Goal: Task Accomplishment & Management: Manage account settings

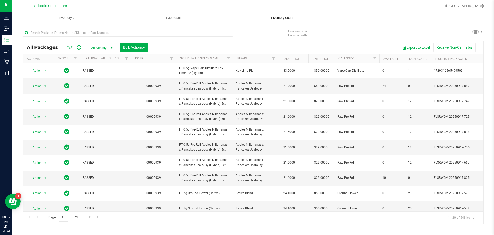
click at [289, 15] on uib-tab-heading "Inventory Counts" at bounding box center [283, 18] width 108 height 10
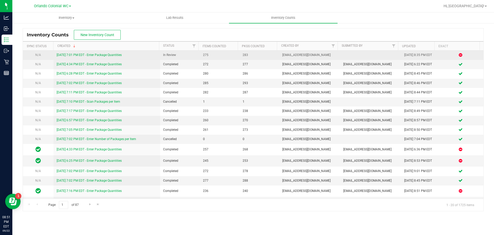
click at [117, 53] on link "9/22/25 7:01 PM EDT - Enter Package Quantities" at bounding box center [89, 55] width 65 height 4
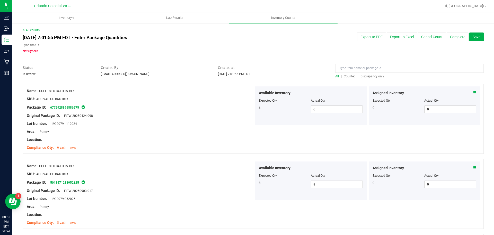
click at [367, 79] on div at bounding box center [253, 81] width 461 height 5
click at [368, 75] on span "Discrepancy only" at bounding box center [373, 76] width 24 height 4
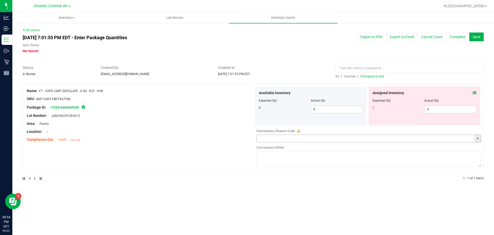
click at [444, 141] on input "text" at bounding box center [366, 138] width 218 height 7
click at [480, 138] on span "select" at bounding box center [478, 138] width 4 height 4
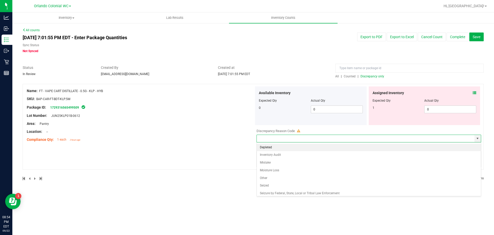
click at [236, 144] on div "Name: FT - VAPE CART DISTILLATE - 0.5G - KLP - HYB SKU: BAP-CAR-FT-BDT-KLP.5M P…" at bounding box center [253, 127] width 461 height 86
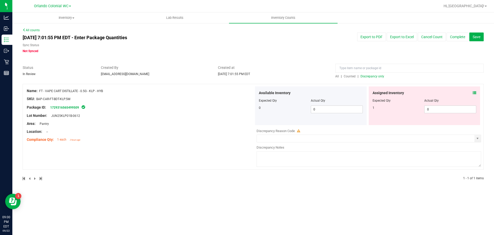
click at [472, 92] on div "Assigned Inventory" at bounding box center [425, 92] width 104 height 5
click at [475, 94] on icon at bounding box center [475, 93] width 4 height 4
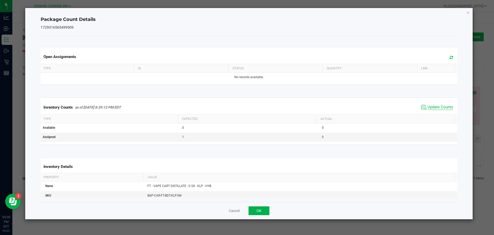
click at [435, 108] on span "Update Counts" at bounding box center [440, 107] width 25 height 5
click at [469, 13] on icon "Close" at bounding box center [469, 12] width 4 height 6
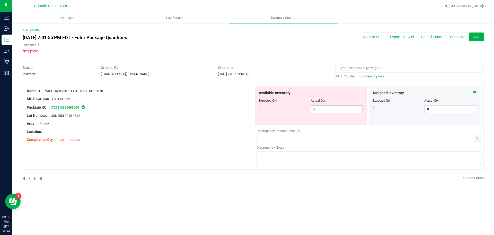
click at [341, 112] on span "0 0" at bounding box center [337, 109] width 52 height 8
click at [385, 141] on input "text" at bounding box center [366, 138] width 218 height 7
click at [479, 140] on span "select" at bounding box center [478, 138] width 4 height 4
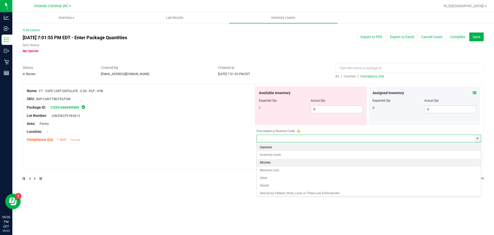
click at [267, 162] on li "Mistake" at bounding box center [369, 163] width 224 height 8
type input "Mistake"
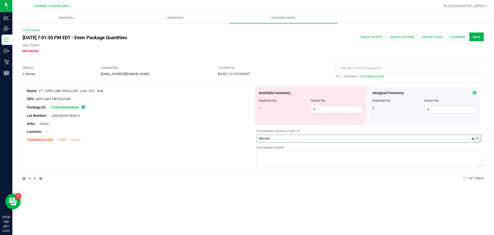
click at [284, 160] on textarea at bounding box center [369, 158] width 225 height 15
click at [318, 157] on textarea "Patient" at bounding box center [369, 158] width 225 height 15
click at [317, 156] on textarea "Patient" at bounding box center [369, 158] width 225 height 15
click at [317, 155] on textarea "Patient" at bounding box center [369, 158] width 225 height 15
click at [316, 155] on textarea "Patient" at bounding box center [369, 158] width 225 height 15
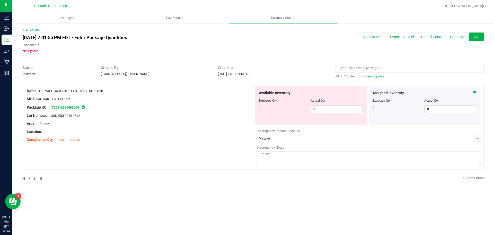
click at [315, 155] on textarea "Patient" at bounding box center [369, 158] width 225 height 15
paste textarea "Customer ID: 679883 had a return today, guide doing return hit restock while gi…"
type textarea "Customer ID: 679883 had a return today, guide doing return hit restock while gi…"
click at [225, 139] on div "Compliance Qty: 1 each 2 hours ago" at bounding box center [140, 139] width 227 height 5
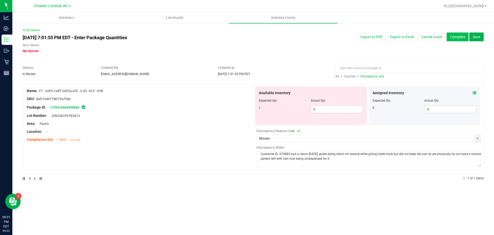
click at [456, 37] on button "Complete" at bounding box center [458, 36] width 22 height 9
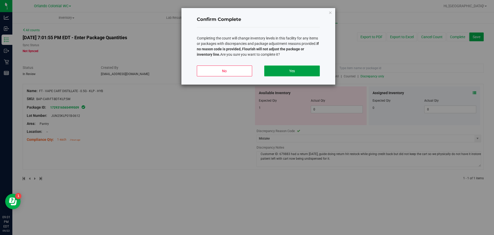
click at [301, 68] on button "Yes" at bounding box center [291, 70] width 55 height 11
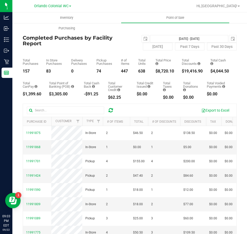
click at [159, 70] on div "$8,720.10" at bounding box center [164, 71] width 19 height 4
copy div "$8,720.10"
click at [144, 38] on span "select" at bounding box center [145, 39] width 4 height 4
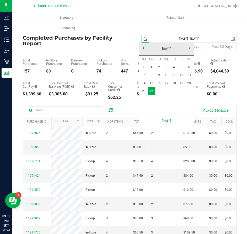
scroll to position [0, 13]
click at [147, 88] on link "21" at bounding box center [143, 91] width 7 height 8
type input "2025-09-21"
type input "Sep 21, 2025 - Sep 22, 2025"
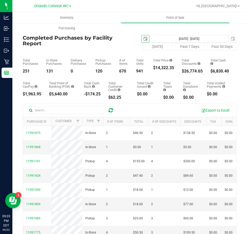
click at [159, 67] on div "$14,322.35" at bounding box center [163, 68] width 21 height 4
copy div "$14,322.35"
drag, startPoint x: 142, startPoint y: 35, endPoint x: 145, endPoint y: 39, distance: 4.8
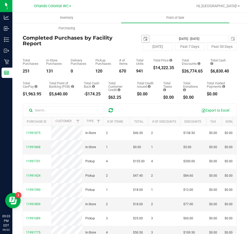
click at [142, 35] on span "2025-09-21" at bounding box center [145, 39] width 8 height 8
click at [143, 38] on span "select" at bounding box center [145, 39] width 4 height 4
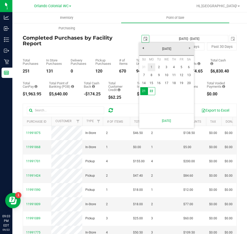
click at [152, 67] on link "1" at bounding box center [151, 67] width 7 height 8
type input "2025-09-01"
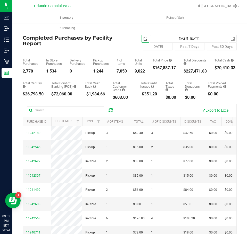
click at [166, 66] on div "$167,887.17" at bounding box center [163, 68] width 23 height 4
copy div "$167,887.17"
click at [160, 48] on button "[DATE]" at bounding box center [158, 47] width 30 height 8
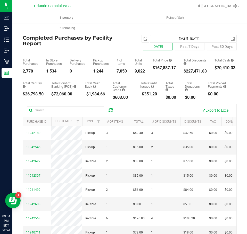
type input "[DATE] - [DATE]"
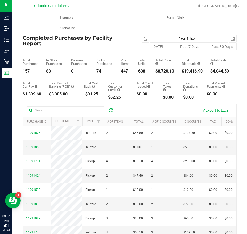
click at [193, 71] on div "$19,416.90" at bounding box center [192, 71] width 21 height 4
copy div "$19,416.90"
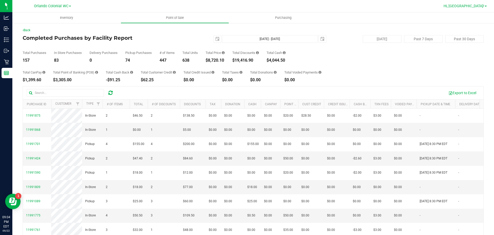
click at [473, 7] on span "Hi, [GEOGRAPHIC_DATA]!" at bounding box center [464, 6] width 41 height 4
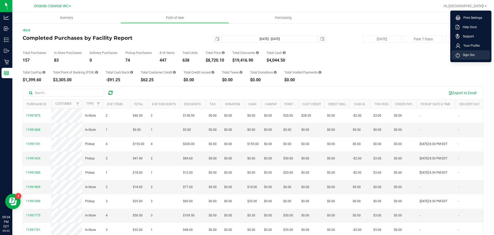
click at [476, 56] on li "Sign Out" at bounding box center [471, 54] width 39 height 9
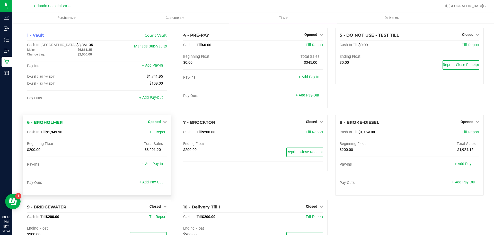
click at [155, 122] on span "Opened" at bounding box center [154, 121] width 13 height 4
click at [157, 133] on link "Close Till" at bounding box center [155, 132] width 14 height 4
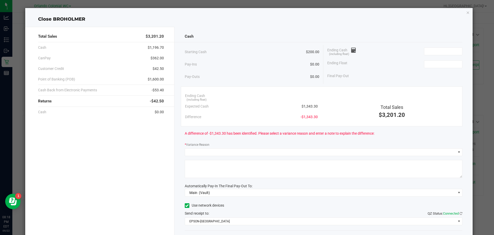
click at [306, 107] on span "$1,343.30" at bounding box center [310, 106] width 16 height 5
copy span "$1,343.30"
click at [429, 45] on div "Ending Cash (including float)" at bounding box center [395, 51] width 135 height 13
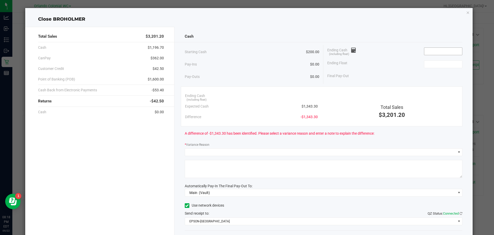
click at [432, 51] on input at bounding box center [444, 51] width 38 height 7
paste input "1343.3"
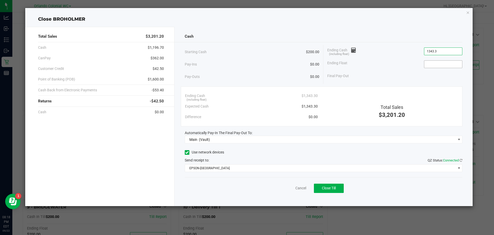
type input "$1,343.30"
click at [437, 63] on input at bounding box center [444, 64] width 38 height 7
type input "$200.00"
click at [389, 38] on div "Cash" at bounding box center [324, 36] width 278 height 11
click at [123, 138] on div "Total Sales $3,201.20 Cash $1,196.70 CanPay $362.00 Customer Credit $42.50 Poin…" at bounding box center [99, 116] width 149 height 179
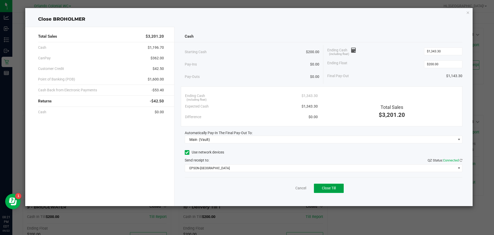
click at [322, 186] on button "Close Till" at bounding box center [329, 187] width 30 height 9
click at [290, 189] on link "Dismiss" at bounding box center [290, 187] width 12 height 5
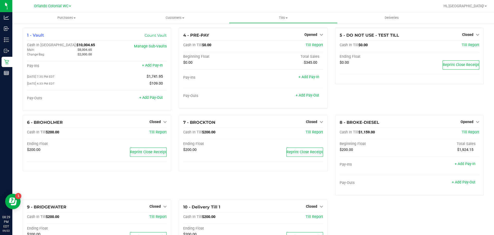
click at [358, 203] on div "1 - Vault Count Vault Cash In Vault: $10,004.65 Main: $8,004.65 Change Bag: $2,…" at bounding box center [253, 144] width 469 height 232
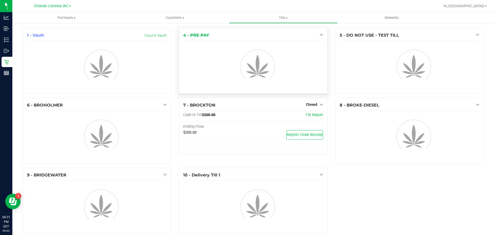
click at [320, 35] on icon at bounding box center [322, 35] width 4 height 4
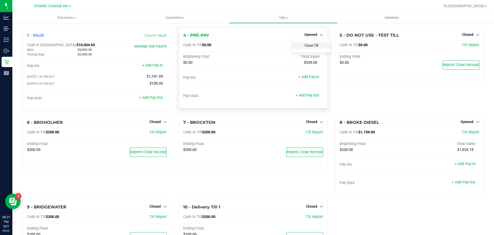
click at [315, 44] on link "Close Till" at bounding box center [312, 45] width 14 height 4
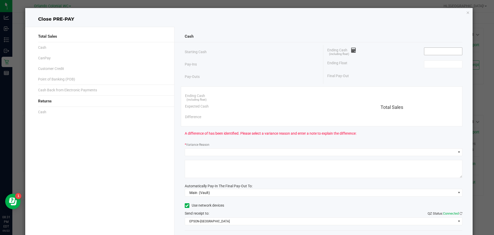
click at [448, 50] on input at bounding box center [444, 51] width 38 height 7
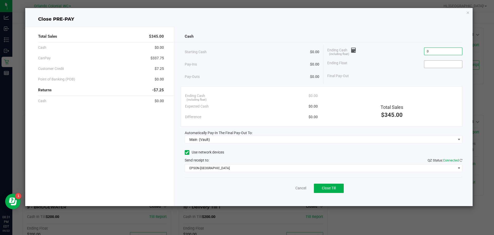
type input "$0.00"
click at [438, 63] on input at bounding box center [444, 64] width 38 height 7
type input "$0.00"
drag, startPoint x: 444, startPoint y: 35, endPoint x: 413, endPoint y: 101, distance: 73.4
click at [443, 36] on div "Cash" at bounding box center [324, 36] width 278 height 11
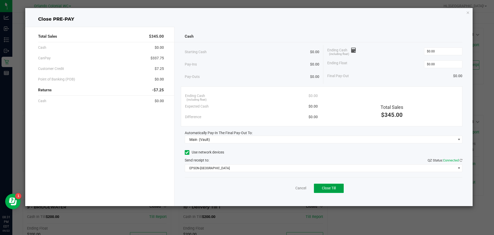
click at [329, 187] on span "Close Till" at bounding box center [329, 188] width 14 height 4
click at [291, 189] on link "Dismiss" at bounding box center [290, 187] width 12 height 5
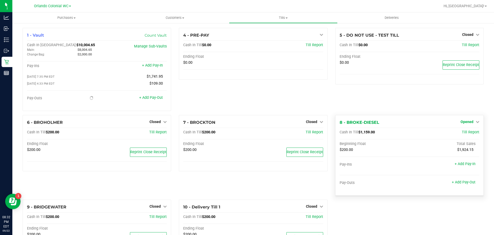
click at [462, 124] on span "Opened" at bounding box center [467, 121] width 13 height 4
click at [461, 134] on link "Close Till" at bounding box center [468, 132] width 14 height 4
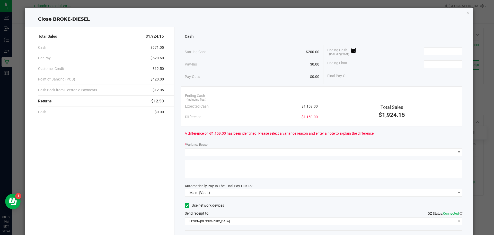
click at [302, 104] on span "$1,159.00" at bounding box center [310, 106] width 16 height 5
copy span "$1,159.00"
paste input "1159"
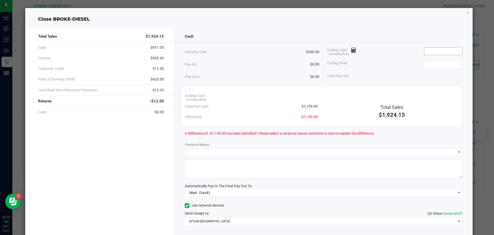
click at [446, 54] on input at bounding box center [444, 51] width 38 height 7
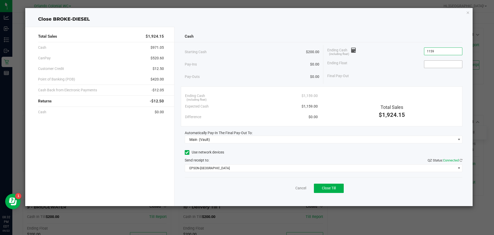
type input "$1,159.00"
click at [443, 65] on input at bounding box center [444, 64] width 38 height 7
type input "$200.00"
drag, startPoint x: 405, startPoint y: 32, endPoint x: 391, endPoint y: 31, distance: 14.5
click at [405, 32] on div "Cash" at bounding box center [324, 36] width 278 height 11
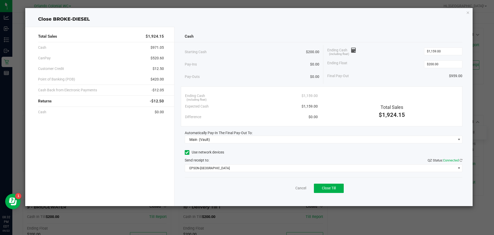
click at [368, 31] on div "Cash Starting Cash $200.00 Pay-Ins $0.00 Pay-Outs $0.00 Ending Cash (including …" at bounding box center [324, 116] width 299 height 179
click at [118, 150] on div "Total Sales $1,924.15 Cash $971.05 CanPay $520.60 Customer Credit $12.50 Point …" at bounding box center [99, 116] width 149 height 179
click at [328, 199] on div "Cash Starting Cash $200.00 Pay-Ins $0.00 Pay-Outs $0.00 Ending Cash (including …" at bounding box center [324, 116] width 299 height 179
click at [330, 190] on span "Close Till" at bounding box center [329, 188] width 14 height 4
click at [294, 188] on link "Dismiss" at bounding box center [290, 187] width 12 height 5
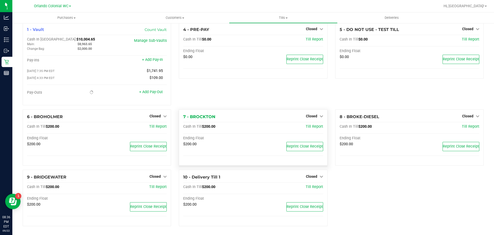
scroll to position [7, 0]
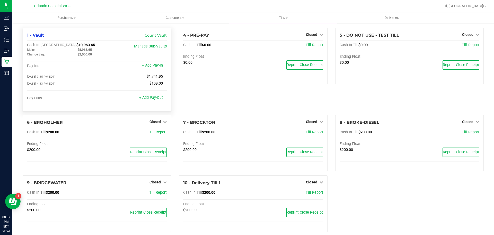
click at [85, 49] on span "$8,963.65" at bounding box center [85, 50] width 14 height 4
copy span "$8,963.65"
click at [226, 105] on div "4 - PRE-PAY Closed Open Till Cash In Till $0.00 Till Report Ending Float $0.00 …" at bounding box center [253, 71] width 156 height 87
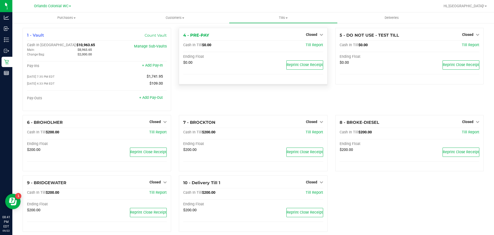
scroll to position [7, 0]
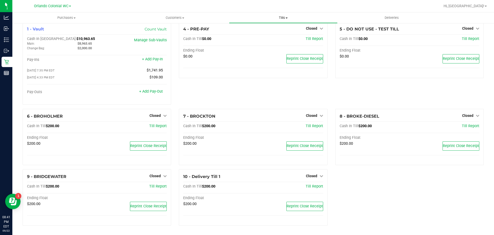
click at [286, 17] on span "Tills" at bounding box center [283, 17] width 108 height 5
click at [276, 36] on span "Reconcile e-payments" at bounding box center [254, 37] width 51 height 4
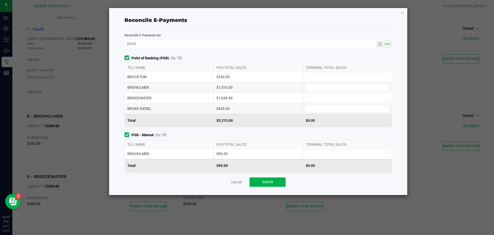
scroll to position [62, 0]
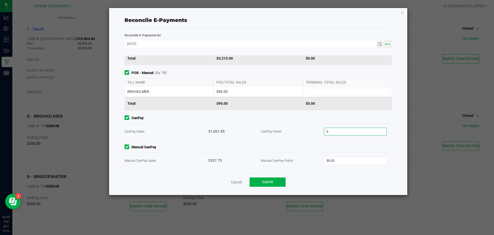
drag, startPoint x: 348, startPoint y: 131, endPoint x: 351, endPoint y: 116, distance: 15.2
click at [349, 131] on input "0" at bounding box center [355, 131] width 63 height 7
paste input "1061.85"
type input "$1,061.85"
click at [335, 164] on span "$0.00" at bounding box center [355, 161] width 63 height 8
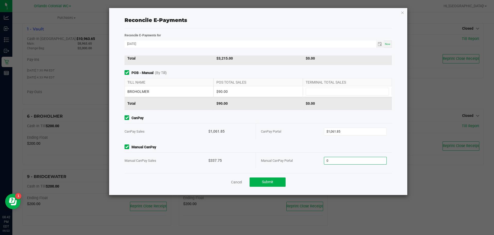
click at [331, 159] on input "0" at bounding box center [355, 160] width 63 height 7
paste input "337.75"
type input "$337.75"
click at [311, 143] on div "Point of Banking (POB) (By Till) TILL NAME POS TOTAL SALES TERMINAL TOTAL SALES…" at bounding box center [258, 113] width 275 height 117
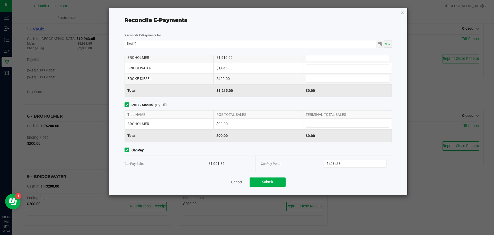
scroll to position [0, 0]
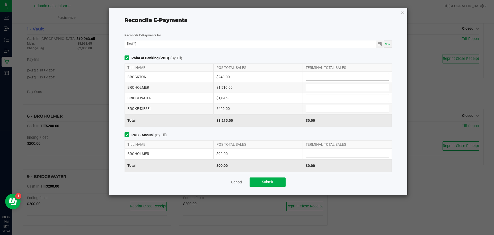
click at [322, 76] on input at bounding box center [347, 76] width 83 height 7
type input "$240.00"
click at [313, 91] on span at bounding box center [347, 87] width 83 height 8
click at [313, 88] on input at bounding box center [347, 87] width 83 height 7
click at [320, 99] on input at bounding box center [347, 97] width 83 height 7
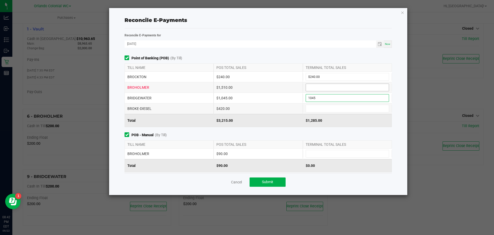
type input "$1,045.00"
click at [322, 85] on input at bounding box center [347, 87] width 83 height 7
type input "$1,510.00"
click at [325, 156] on input at bounding box center [347, 153] width 83 height 7
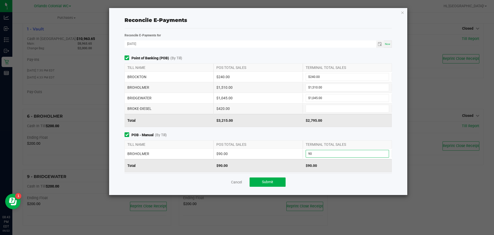
type input "$90.00"
click at [283, 133] on span "POB - Manual (By Till)" at bounding box center [259, 134] width 268 height 5
click at [316, 110] on input at bounding box center [347, 108] width 83 height 7
type input "$420.00"
click at [290, 129] on div "Point of Banking (POB) (By Till) TILL NAME POS TOTAL SALES TERMINAL TOTAL SALES…" at bounding box center [258, 113] width 275 height 117
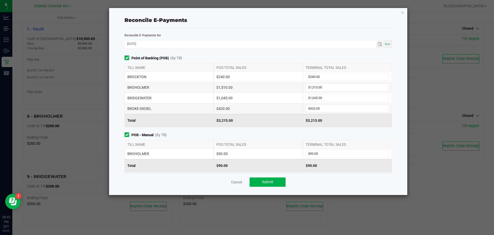
scroll to position [62, 0]
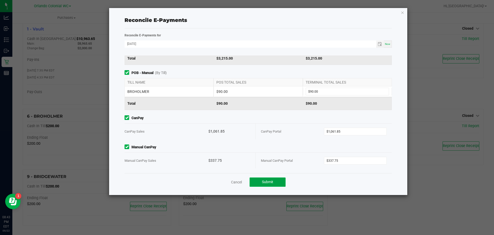
click at [265, 180] on span "Submit" at bounding box center [267, 181] width 11 height 4
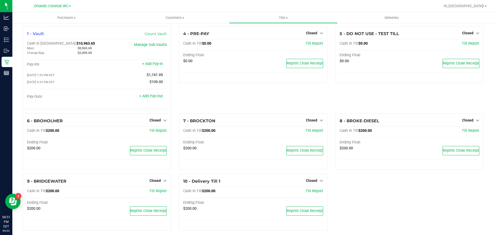
scroll to position [0, 0]
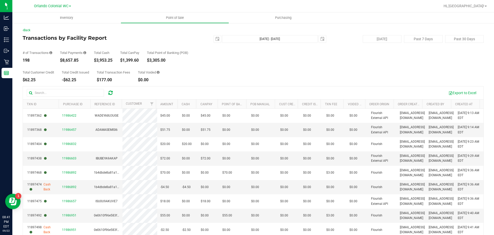
click at [343, 84] on div "Back Transactions by Facility Report [DATE] [DATE] - [DATE] [DATE] [DATE] Past …" at bounding box center [253, 148] width 461 height 241
drag, startPoint x: 112, startPoint y: 59, endPoint x: 108, endPoint y: 59, distance: 3.6
click at [107, 59] on div "$3,953.25" at bounding box center [103, 60] width 19 height 4
click at [115, 60] on div "# of Transactions 198 Total Payments $8,657.85 Total Cash $3,953.25 Total CanPa…" at bounding box center [253, 53] width 461 height 20
drag, startPoint x: 115, startPoint y: 60, endPoint x: 100, endPoint y: 59, distance: 14.7
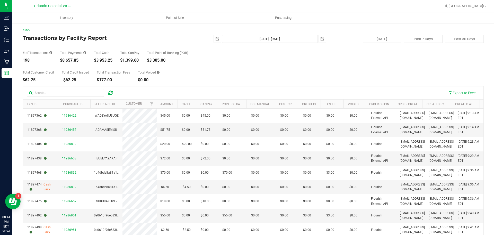
click at [100, 59] on div "# of Transactions 198 Total Payments $8,657.85 Total Cash $3,953.25 Total CanPa…" at bounding box center [253, 53] width 461 height 20
copy div "3,953.25"
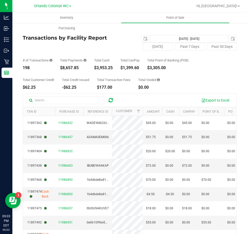
click at [208, 83] on div "Total Customer Credit $62.25 Total Credit Issued -$62.25 Total Transaction Fees…" at bounding box center [130, 80] width 214 height 20
click at [21, 68] on div "Back Transactions by Facility Report [DATE] [DATE] - [DATE] [DATE] [DATE] Past …" at bounding box center [129, 153] width 234 height 260
click at [26, 68] on div "198" at bounding box center [38, 68] width 30 height 4
click at [27, 68] on div "198" at bounding box center [38, 68] width 30 height 4
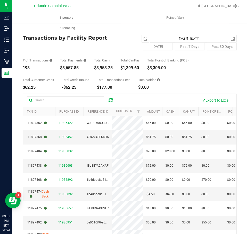
copy div "198"
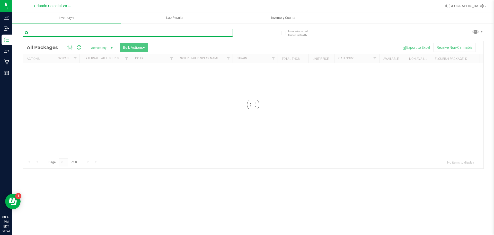
click at [103, 35] on input "text" at bounding box center [128, 33] width 210 height 8
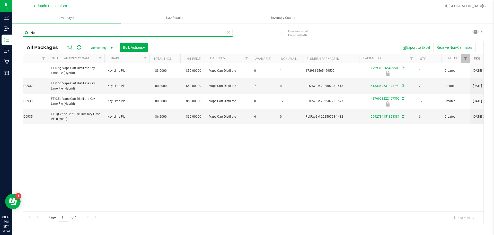
click at [82, 32] on input "klp" at bounding box center [128, 33] width 210 height 8
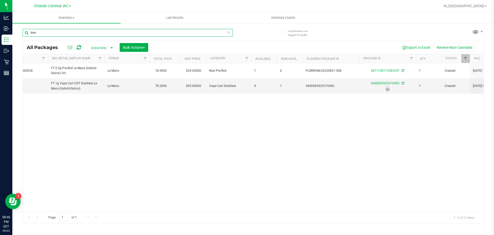
type input "lmn"
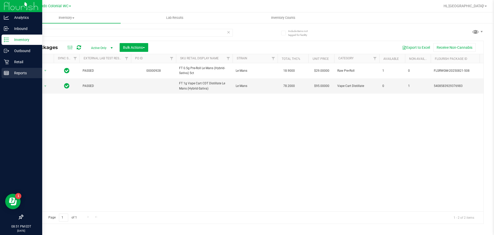
click at [16, 71] on p "Reports" at bounding box center [24, 73] width 31 height 6
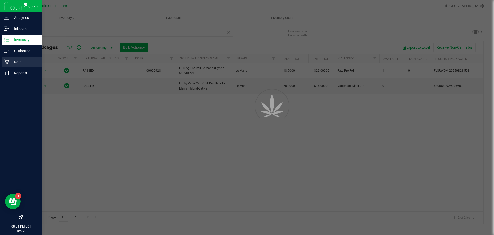
click at [20, 59] on p "Retail" at bounding box center [24, 62] width 31 height 6
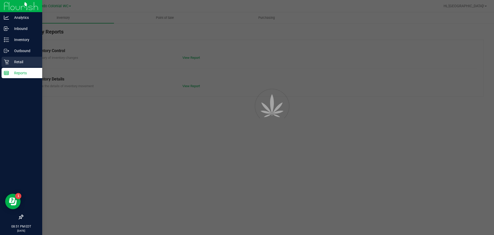
click at [20, 59] on p "Retail" at bounding box center [24, 62] width 31 height 6
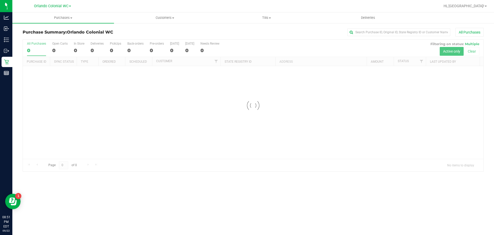
drag, startPoint x: 479, startPoint y: 53, endPoint x: 476, endPoint y: 52, distance: 3.4
click at [479, 53] on div at bounding box center [253, 105] width 461 height 131
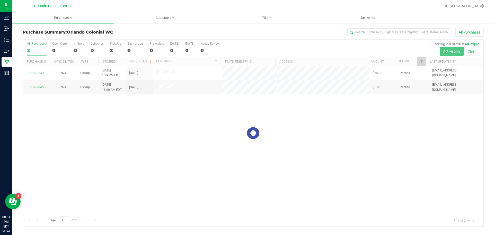
click at [473, 51] on div at bounding box center [253, 133] width 461 height 186
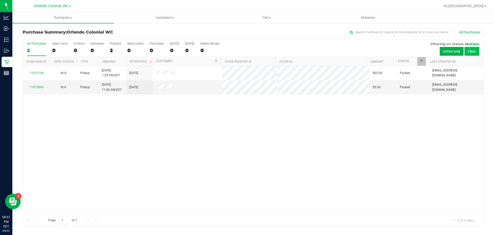
click at [473, 52] on button "Clear" at bounding box center [472, 51] width 15 height 9
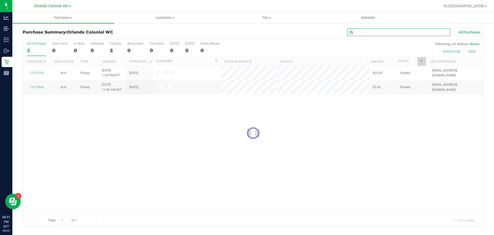
click at [407, 35] on input "text" at bounding box center [399, 32] width 103 height 8
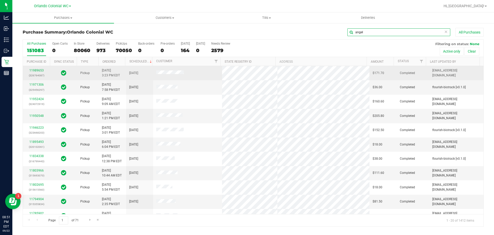
type input "angel"
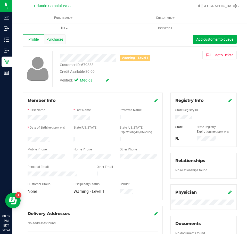
click at [56, 41] on span "Purchases" at bounding box center [54, 39] width 17 height 5
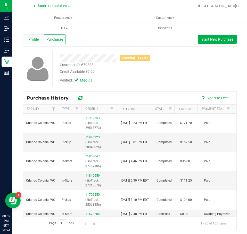
click at [31, 38] on span "Profile" at bounding box center [33, 39] width 10 height 5
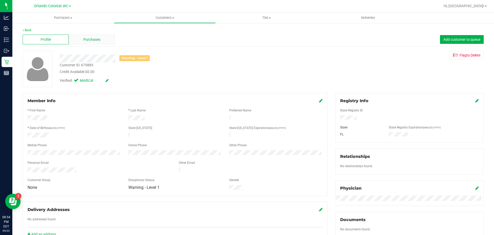
click at [88, 42] on div "Purchases" at bounding box center [92, 40] width 46 height 10
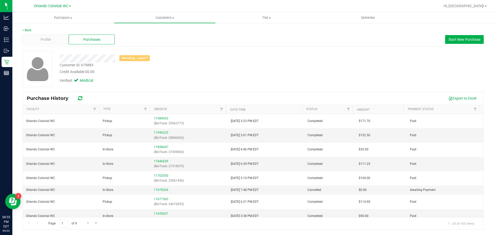
click at [82, 66] on div "Customer ID: 679883" at bounding box center [77, 64] width 34 height 5
click at [82, 65] on div "Customer ID: 679883" at bounding box center [77, 64] width 34 height 5
copy div "Customer ID: 679883"
click at [43, 38] on span "Profile" at bounding box center [46, 39] width 10 height 5
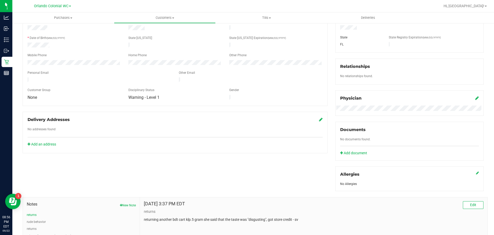
scroll to position [129, 0]
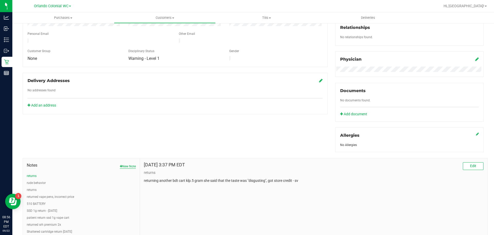
click at [131, 165] on button "New Note" at bounding box center [128, 166] width 16 height 5
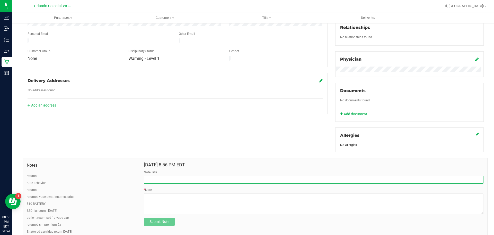
click at [163, 178] on input "Note Title" at bounding box center [314, 180] width 340 height 8
type input "R"
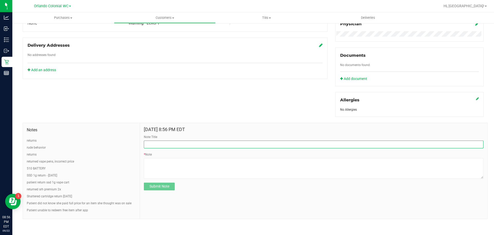
scroll to position [164, 0]
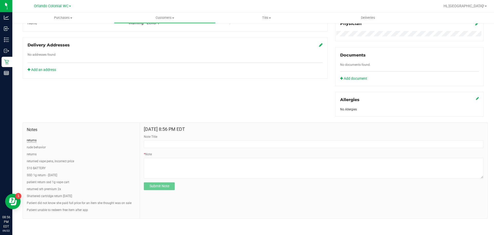
click at [33, 138] on button "returns" at bounding box center [32, 140] width 10 height 5
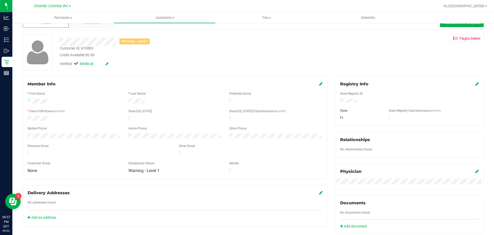
scroll to position [0, 0]
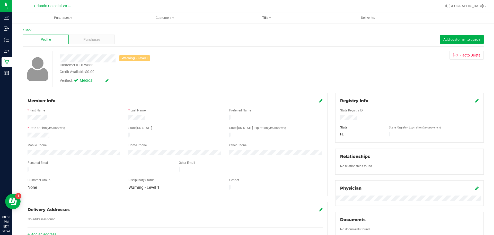
click at [264, 21] on uib-tab-heading "Tills Manage tills Reconcile e-payments" at bounding box center [266, 18] width 101 height 10
click at [259, 30] on li "Manage tills" at bounding box center [267, 31] width 102 height 6
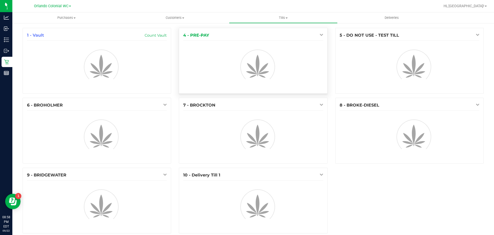
click at [317, 34] on div "4 - PRE-PAY" at bounding box center [253, 35] width 140 height 6
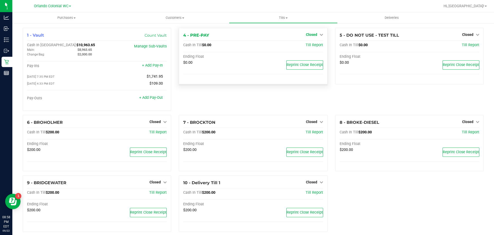
click at [316, 35] on link "Closed" at bounding box center [314, 34] width 17 height 4
click at [311, 47] on link "Open Till" at bounding box center [312, 45] width 14 height 4
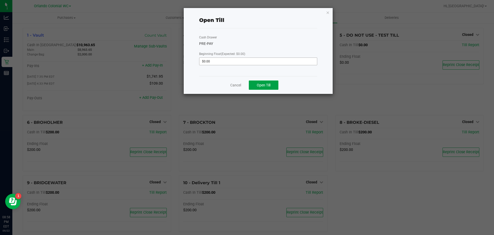
drag, startPoint x: 267, startPoint y: 85, endPoint x: 291, endPoint y: 62, distance: 33.3
click at [267, 84] on span "Open Till" at bounding box center [264, 85] width 14 height 4
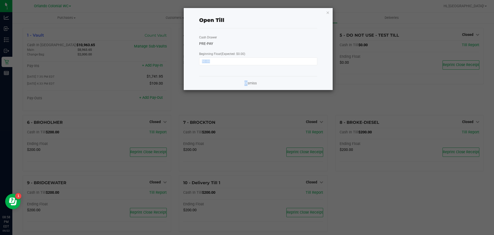
click at [246, 76] on div "Open Till Cash Drawer PRE-PAY Beginning Float (Expected: $0.00) $0.00 Dismiss" at bounding box center [258, 49] width 149 height 82
click at [250, 82] on link "Dismiss" at bounding box center [251, 82] width 12 height 5
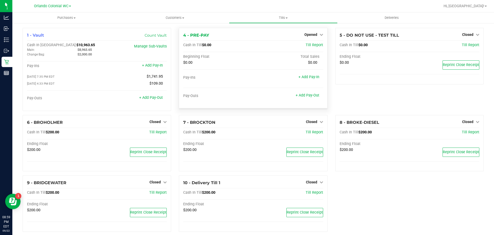
click at [311, 32] on div "Opened" at bounding box center [314, 34] width 19 height 6
click at [311, 36] on span "Opened" at bounding box center [311, 34] width 13 height 4
click at [312, 45] on link "Close Till" at bounding box center [312, 45] width 14 height 4
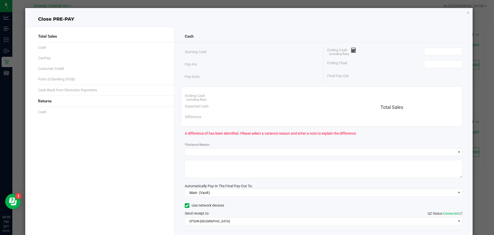
click at [441, 47] on div "Ending Cash (including float)" at bounding box center [395, 51] width 135 height 13
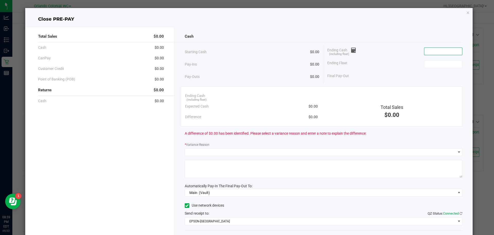
click at [442, 52] on input at bounding box center [444, 51] width 38 height 7
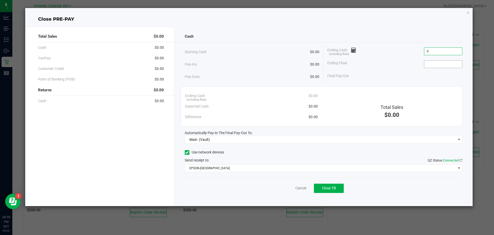
type input "$0.00"
click at [437, 61] on input at bounding box center [444, 64] width 38 height 7
type input "$0.00"
click at [403, 26] on div "Total Sales $0.00 Cash $0.00 CanPay $0.00 Customer Credit $0.00 Point of Bankin…" at bounding box center [249, 114] width 448 height 183
click at [336, 189] on span "Close Till" at bounding box center [329, 188] width 14 height 4
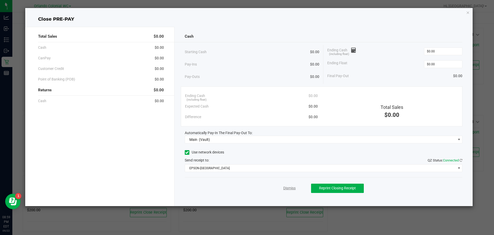
click at [293, 187] on link "Dismiss" at bounding box center [290, 187] width 12 height 5
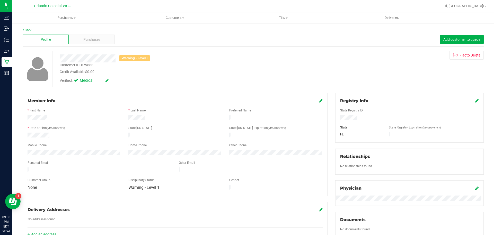
click at [84, 66] on div "Customer ID: 679883" at bounding box center [77, 64] width 34 height 5
copy div "Customer ID: 679883"
click at [219, 77] on div "Verified: Medical" at bounding box center [173, 79] width 235 height 11
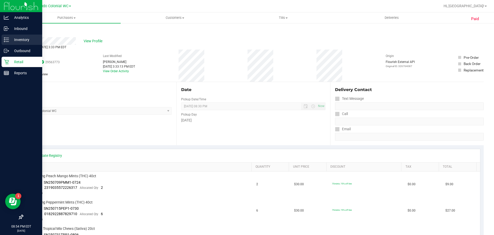
click at [8, 41] on line at bounding box center [7, 41] width 3 height 0
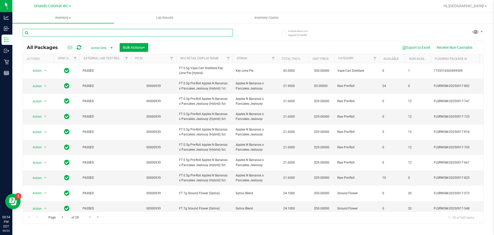
click at [120, 30] on input "text" at bounding box center [128, 33] width 210 height 8
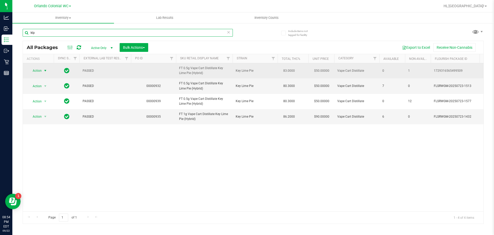
type input "klp"
click at [41, 71] on span "Action" at bounding box center [35, 70] width 14 height 7
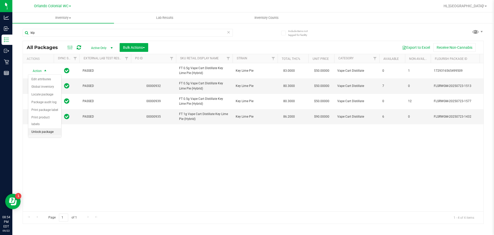
click at [44, 128] on li "Unlock package" at bounding box center [44, 132] width 33 height 8
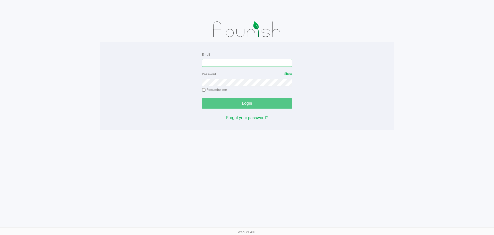
click at [225, 63] on input "Email" at bounding box center [247, 63] width 90 height 8
type input "[EMAIL_ADDRESS][DOMAIN_NAME]"
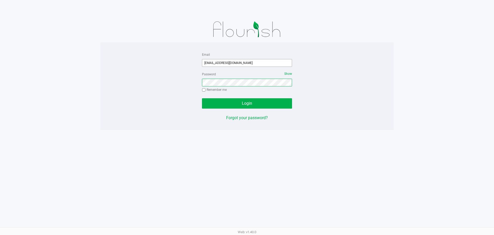
click at [202, 98] on button "Login" at bounding box center [247, 103] width 90 height 10
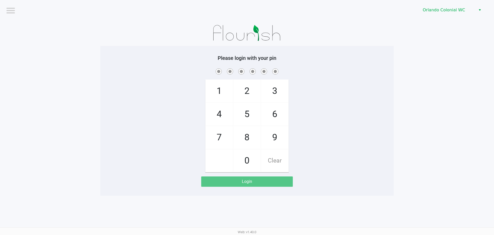
drag, startPoint x: 343, startPoint y: 92, endPoint x: 339, endPoint y: 84, distance: 9.1
click at [342, 90] on div "1 4 7 2 5 8 0 3 6 9 Clear" at bounding box center [247, 119] width 294 height 105
checkbox input "true"
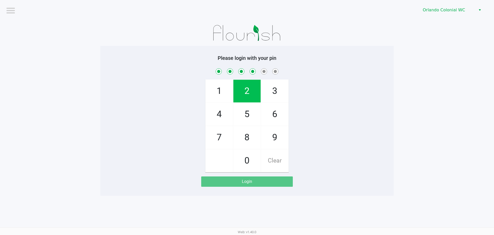
checkbox input "true"
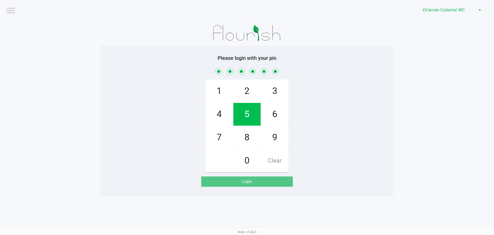
checkbox input "true"
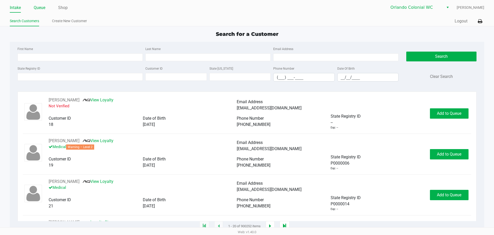
click at [39, 4] on link "Queue" at bounding box center [40, 7] width 12 height 7
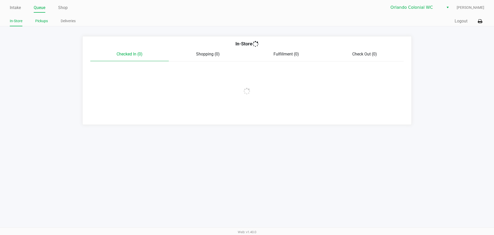
click at [41, 20] on link "Pickups" at bounding box center [41, 21] width 13 height 6
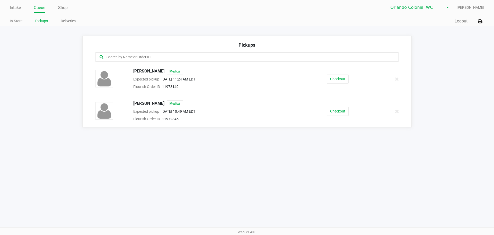
click at [137, 56] on input "text" at bounding box center [239, 57] width 266 height 6
click at [17, 20] on link "In-Store" at bounding box center [16, 21] width 13 height 6
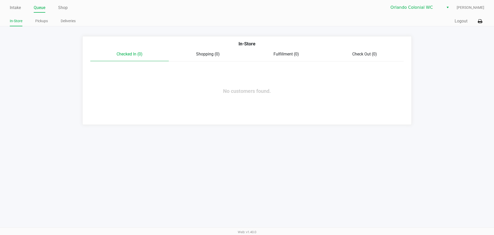
click at [9, 8] on div "Intake Queue Shop Orlando Colonial WC Madison Olsen In-Store Pickups Deliveries…" at bounding box center [247, 13] width 494 height 26
click at [16, 9] on link "Intake" at bounding box center [15, 7] width 11 height 7
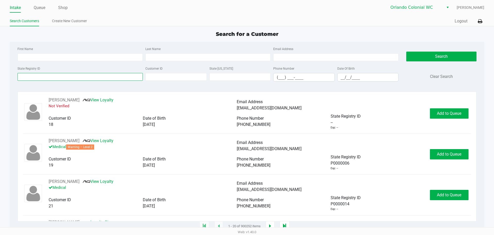
click at [55, 78] on input "State Registry ID" at bounding box center [80, 77] width 125 height 8
paste input "Customer ID: 679883"
drag, startPoint x: 62, startPoint y: 76, endPoint x: 0, endPoint y: 76, distance: 61.5
click at [0, 76] on app-all-customers "Search for a Customer First Name Last Name Email Address State Registry ID Cust…" at bounding box center [247, 128] width 494 height 196
type input "Customer ID: 679883"
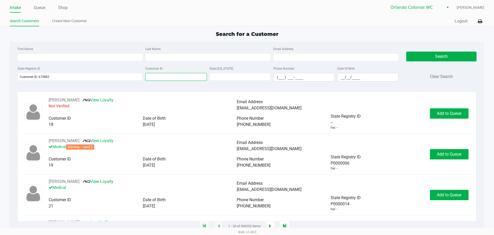
click at [156, 76] on input "Customer ID" at bounding box center [176, 77] width 62 height 8
paste input "Customer ID: 679883"
drag, startPoint x: 167, startPoint y: 76, endPoint x: 143, endPoint y: 78, distance: 24.5
click at [143, 78] on div "State Registry ID Customer ID: 679883 Customer ID Customer ID: 679883 State ID …" at bounding box center [208, 75] width 384 height 20
type input "679883"
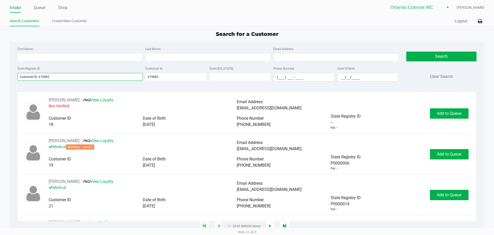
click at [79, 77] on input "Customer ID: 679883" at bounding box center [80, 77] width 125 height 8
drag, startPoint x: 38, startPoint y: 76, endPoint x: 10, endPoint y: 78, distance: 28.9
click at [9, 78] on app-all-customers "Search for a Customer First Name Last Name Email Address State Registry ID Cust…" at bounding box center [247, 128] width 494 height 196
type input "679883"
drag, startPoint x: 53, startPoint y: 76, endPoint x: 10, endPoint y: 76, distance: 43.8
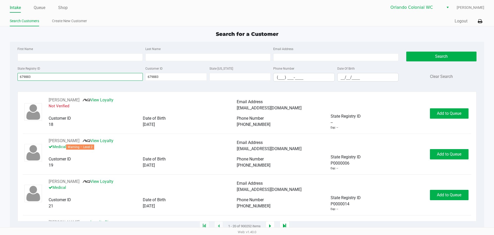
click at [10, 76] on app-all-customers "Search for a Customer First Name Last Name Email Address State Registry ID 6798…" at bounding box center [247, 128] width 494 height 196
click at [433, 57] on button "Search" at bounding box center [442, 57] width 70 height 10
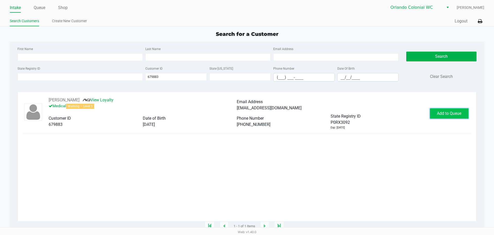
click at [465, 113] on button "Add to Queue" at bounding box center [449, 113] width 39 height 10
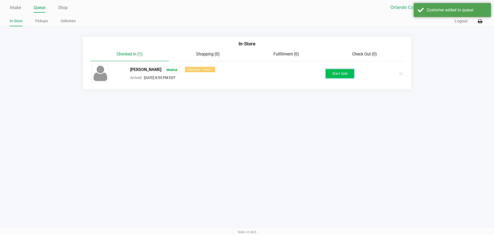
click at [338, 73] on button "Start Sale" at bounding box center [340, 73] width 28 height 9
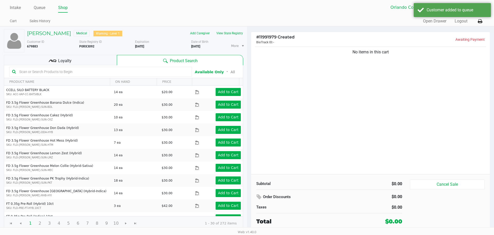
click at [51, 71] on input "text" at bounding box center [103, 72] width 172 height 8
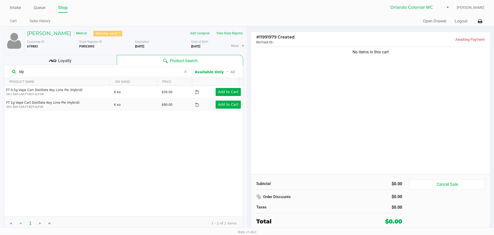
type input "klp"
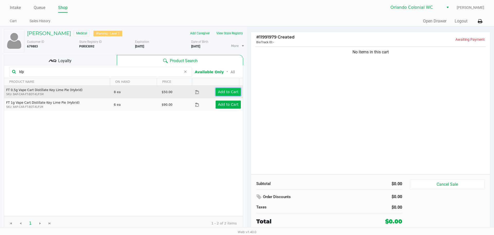
click at [227, 94] on app-button-loader "Add to Cart" at bounding box center [228, 92] width 21 height 4
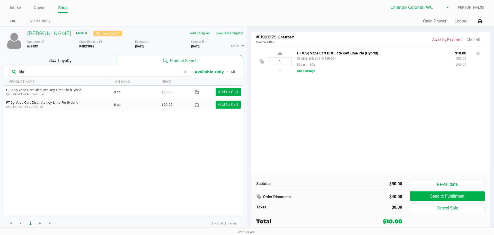
click at [312, 72] on button "Add Package" at bounding box center [306, 71] width 18 height 5
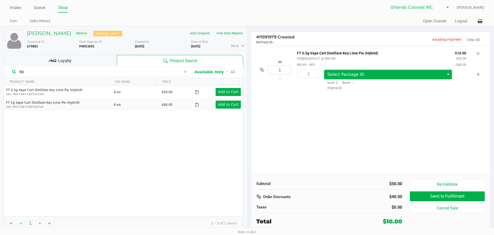
click at [331, 70] on kendo-dropdownlist "Select Package ID" at bounding box center [388, 75] width 128 height 10
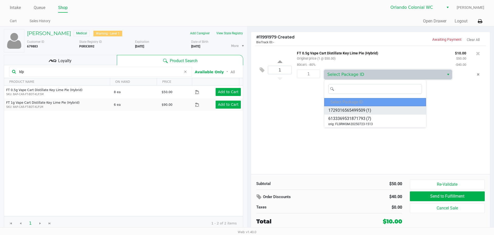
click at [359, 110] on span "1729316565499509" at bounding box center [347, 110] width 37 height 6
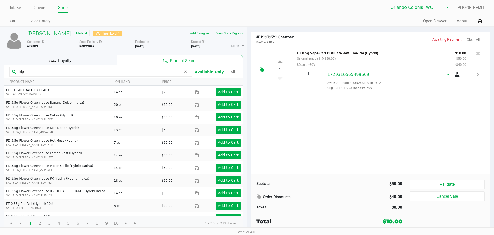
click at [261, 72] on icon at bounding box center [262, 70] width 5 height 6
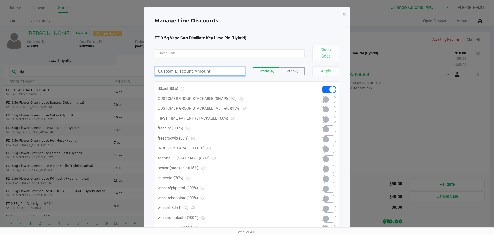
click at [220, 71] on input at bounding box center [200, 71] width 90 height 8
type input "100.00"
click at [324, 71] on button "Apply" at bounding box center [326, 71] width 27 height 10
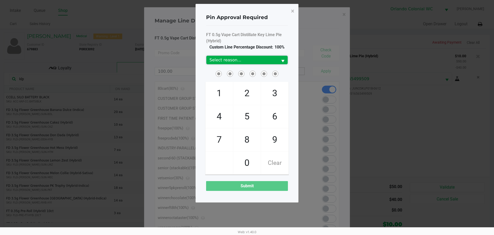
click at [263, 62] on span "Select reason..." at bounding box center [242, 60] width 65 height 6
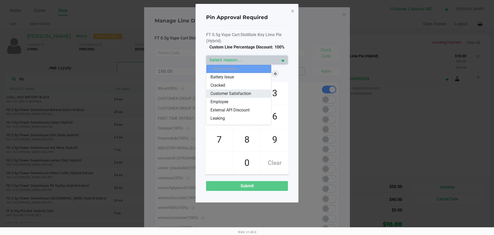
click at [248, 92] on span "Customer Satisfaction" at bounding box center [231, 93] width 41 height 6
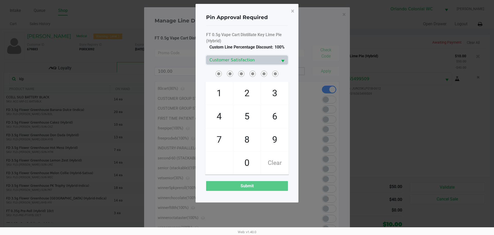
click at [209, 74] on span at bounding box center [247, 74] width 82 height 8
checkbox input "true"
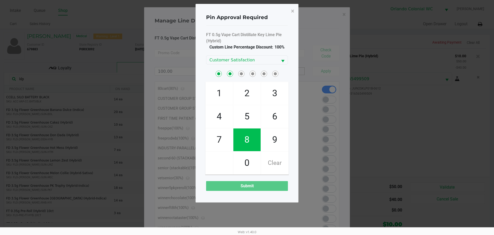
checkbox input "true"
checkbox input "false"
checkbox input "true"
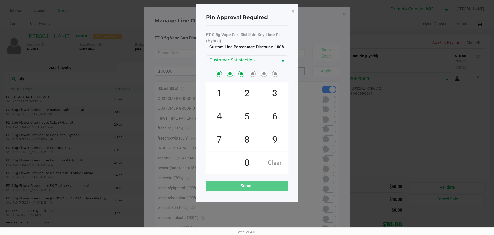
checkbox input "true"
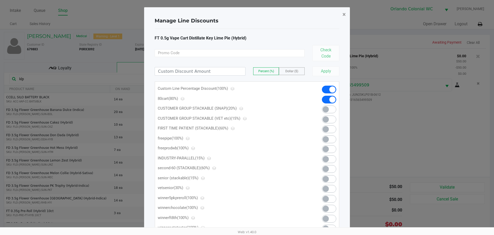
click at [345, 12] on span "×" at bounding box center [344, 14] width 3 height 7
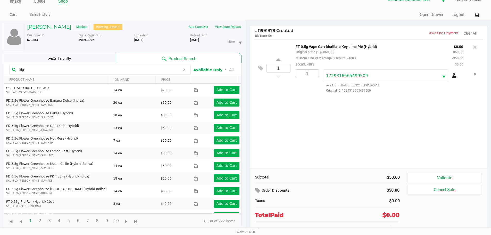
scroll to position [12, 0]
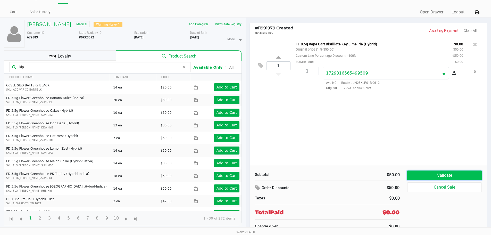
click at [440, 176] on button "Validate" at bounding box center [444, 175] width 74 height 10
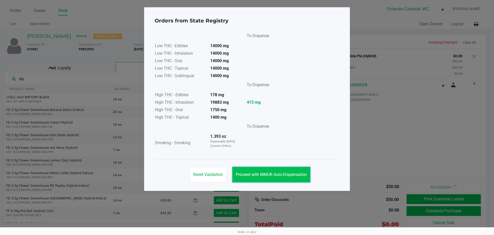
click at [283, 172] on span "Proceed with MMUR Auto-Dispensation" at bounding box center [271, 174] width 71 height 5
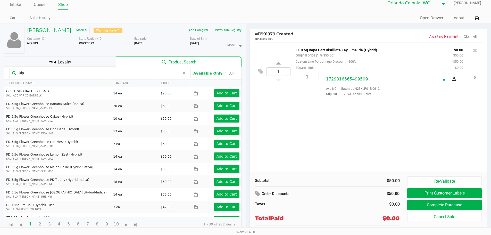
scroll to position [12, 0]
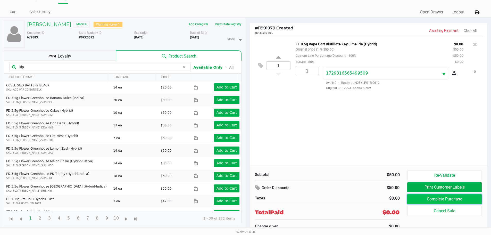
click at [429, 199] on button "Complete Purchase" at bounding box center [444, 199] width 74 height 10
click at [430, 198] on button "Complete Purchase" at bounding box center [444, 199] width 74 height 10
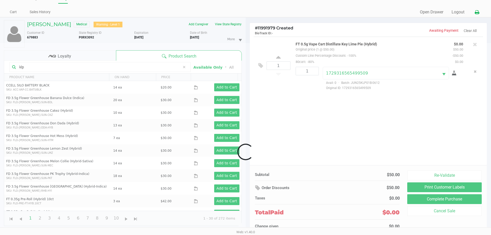
click at [476, 11] on icon at bounding box center [476, 13] width 4 height 4
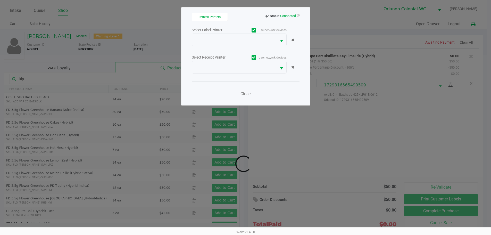
scroll to position [0, 0]
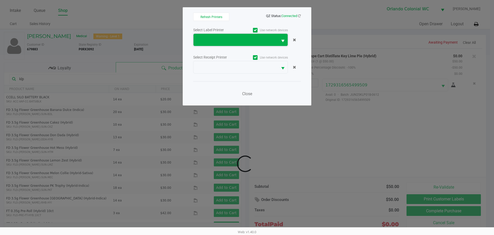
click at [227, 38] on span at bounding box center [236, 40] width 78 height 6
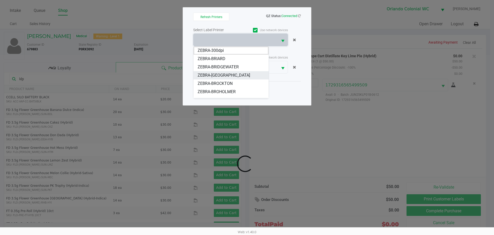
click at [227, 75] on span "ZEBRA-BRITTANY" at bounding box center [224, 75] width 53 height 6
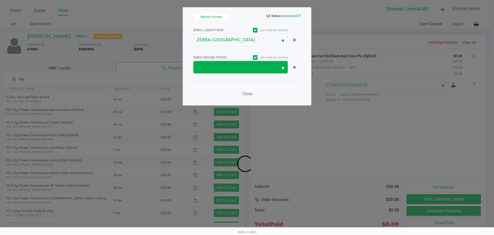
click at [227, 71] on span at bounding box center [236, 67] width 84 height 12
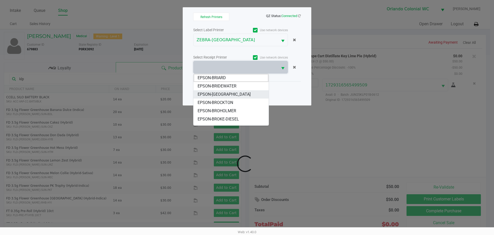
click at [233, 96] on li "EPSON-BRITTANY" at bounding box center [231, 94] width 75 height 8
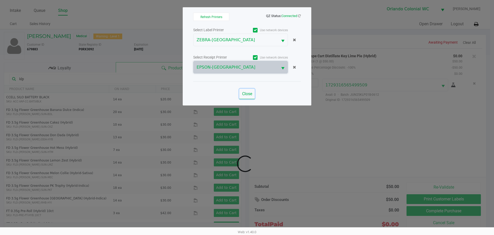
click at [253, 93] on button "Close" at bounding box center [246, 94] width 15 height 10
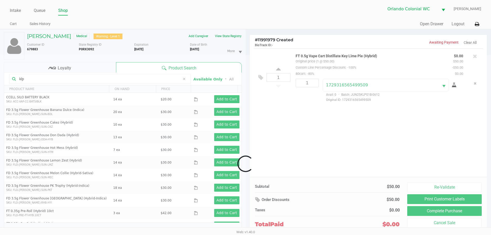
click at [444, 212] on div at bounding box center [245, 163] width 491 height 217
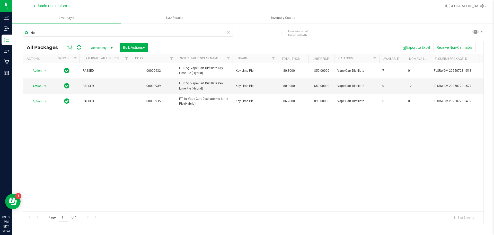
drag, startPoint x: 213, startPoint y: 220, endPoint x: 207, endPoint y: 213, distance: 9.5
click at [212, 219] on div "Page 1 of 1 1 - 3 of 3 items" at bounding box center [253, 217] width 461 height 12
